Goal: Information Seeking & Learning: Learn about a topic

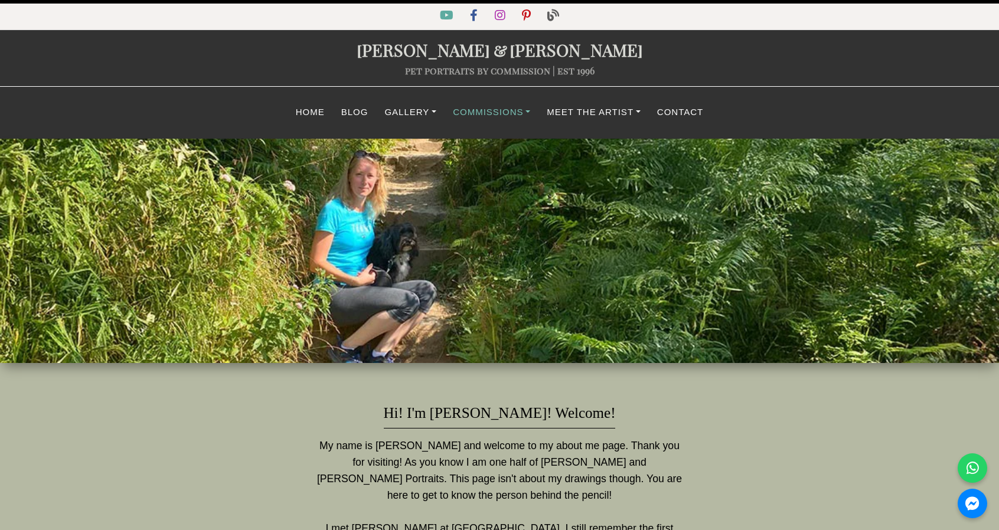
click at [512, 114] on link "Commissions" at bounding box center [491, 112] width 94 height 23
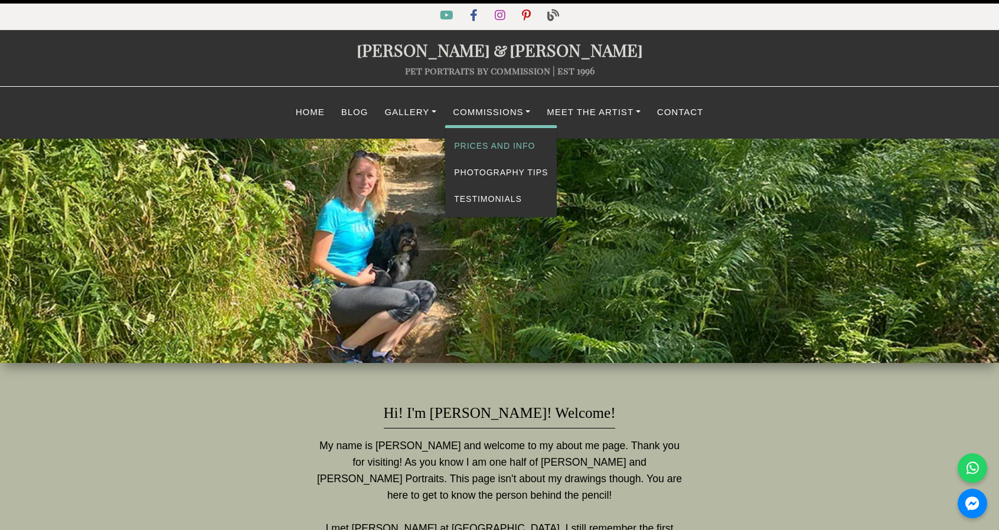
click at [503, 148] on link "Prices and Info" at bounding box center [501, 146] width 112 height 27
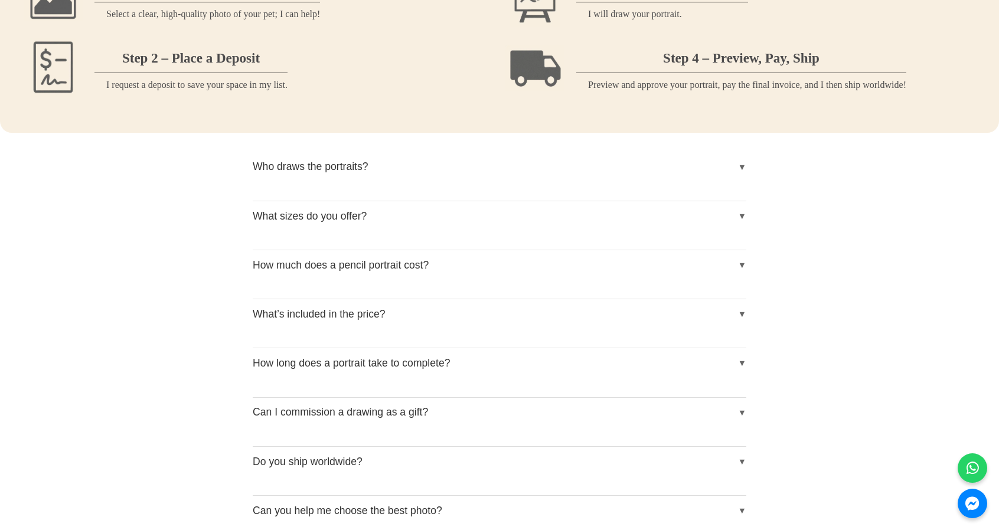
scroll to position [1357, 0]
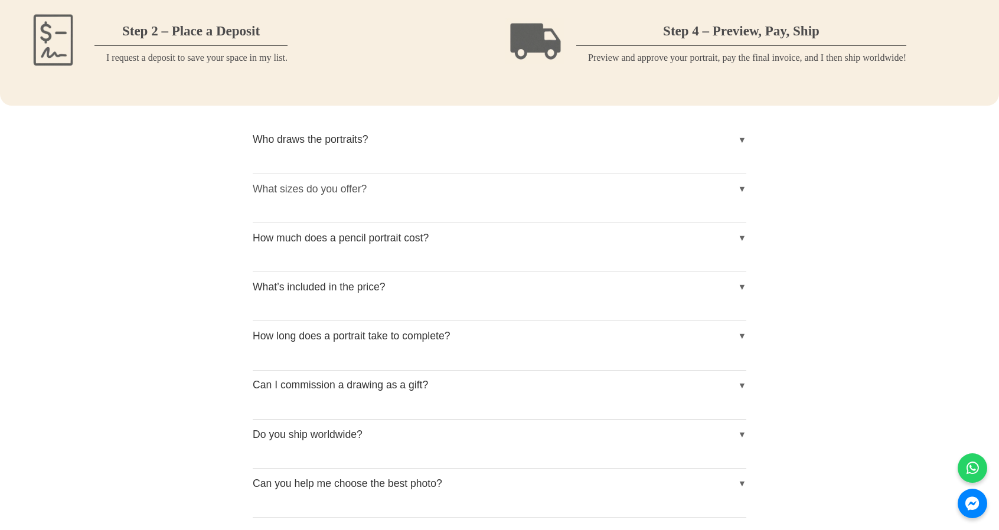
click at [742, 192] on button "What sizes do you offer?" at bounding box center [499, 189] width 493 height 30
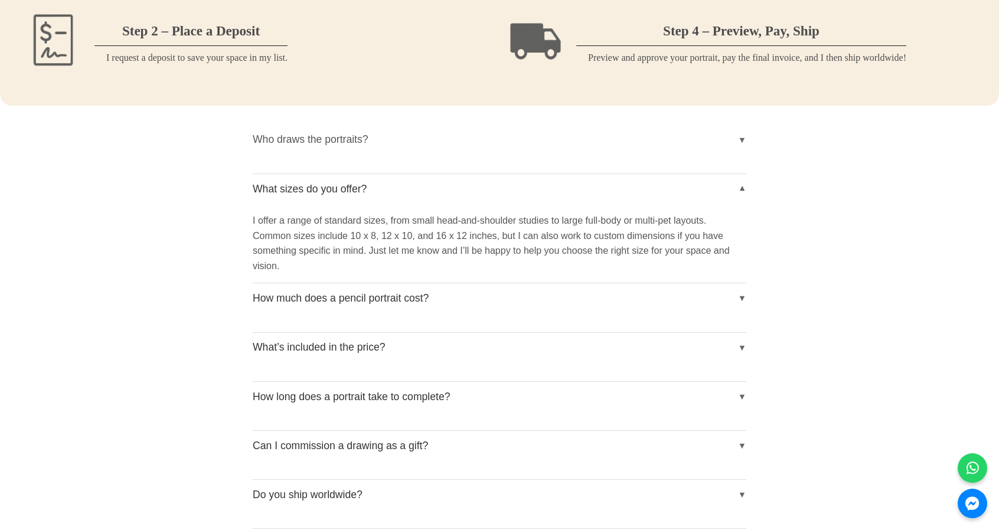
click at [744, 144] on button "Who draws the portraits?" at bounding box center [499, 140] width 493 height 30
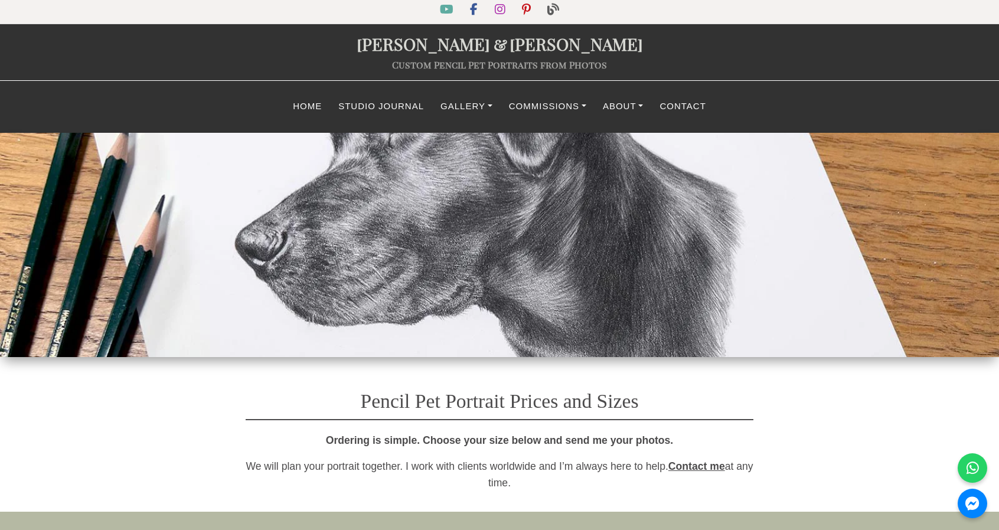
scroll to position [0, 0]
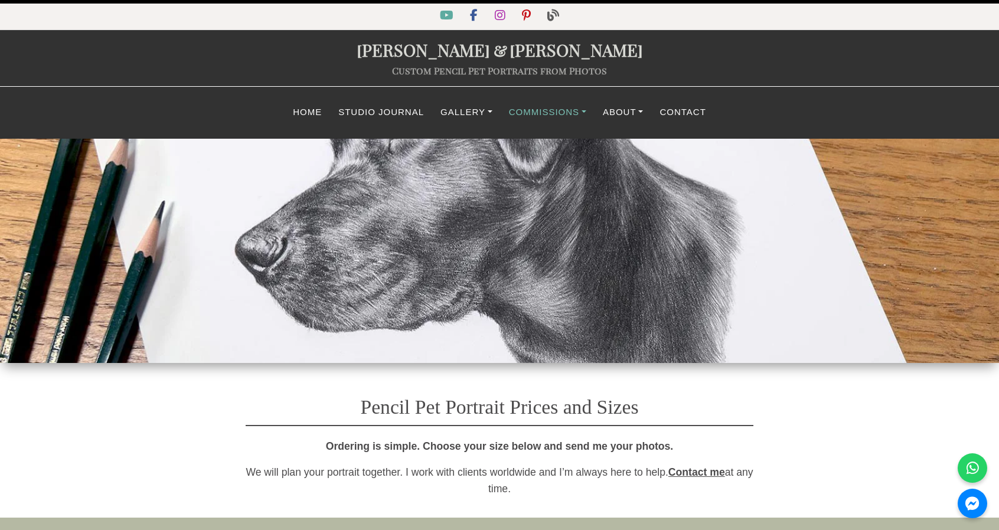
click at [541, 116] on link "Commissions" at bounding box center [547, 112] width 94 height 23
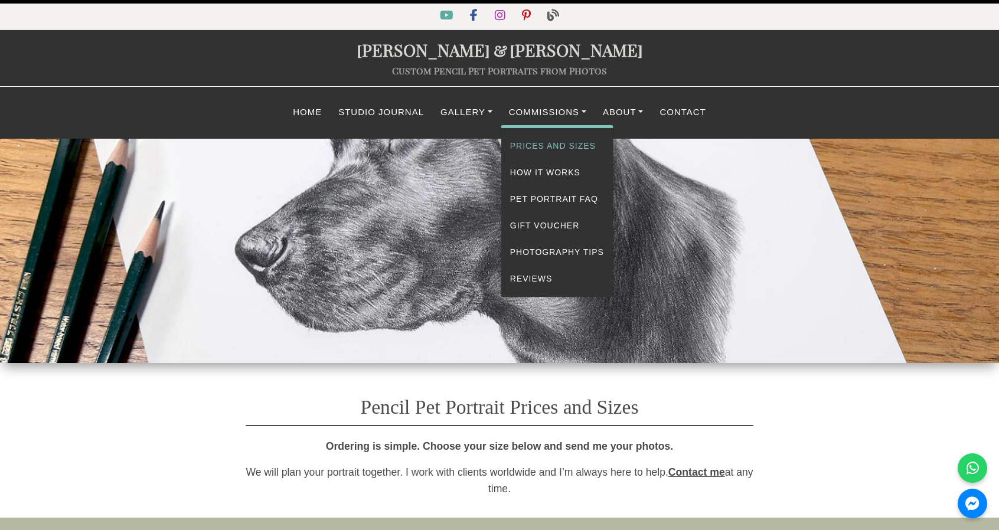
click at [544, 146] on link "Prices and Sizes" at bounding box center [557, 146] width 112 height 27
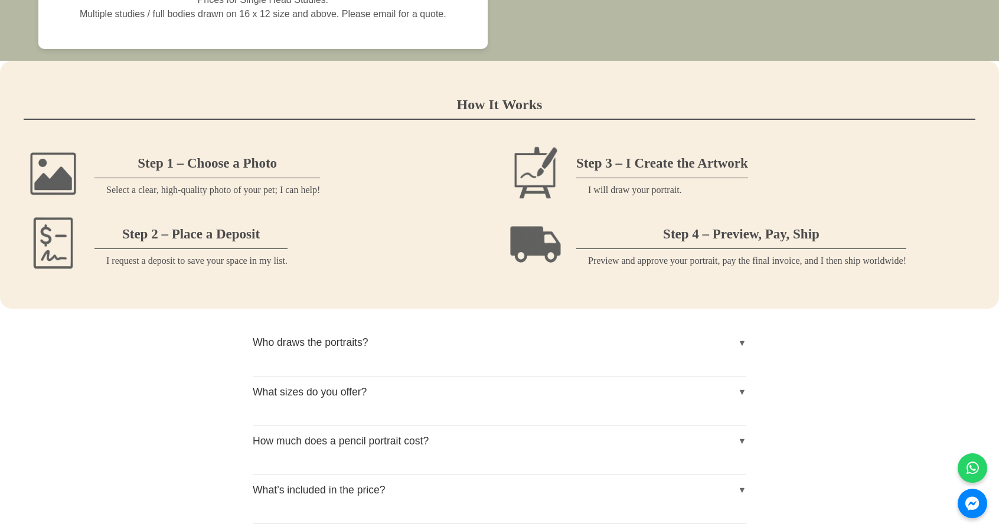
scroll to position [1180, 0]
